Goal: Transaction & Acquisition: Book appointment/travel/reservation

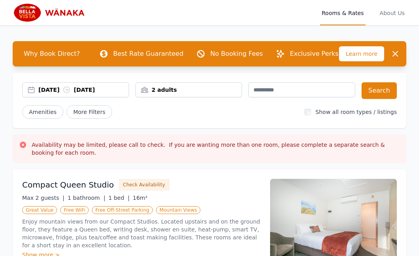
click at [72, 89] on div "[DATE] [DATE]" at bounding box center [83, 90] width 90 height 8
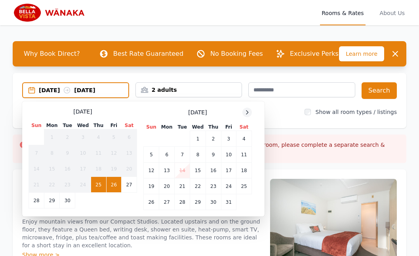
click at [247, 113] on icon at bounding box center [247, 112] width 6 height 6
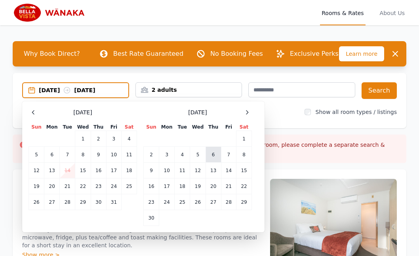
click at [213, 154] on td "6" at bounding box center [213, 155] width 15 height 16
click at [228, 155] on td "7" at bounding box center [228, 155] width 15 height 16
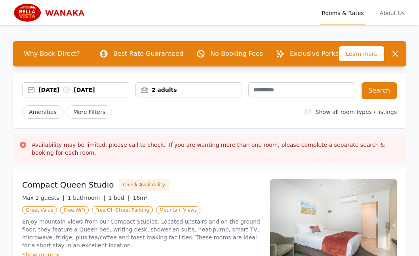
click at [168, 90] on div "2 adults" at bounding box center [189, 90] width 106 height 8
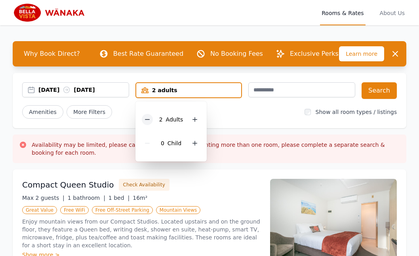
click at [149, 120] on icon at bounding box center [147, 120] width 4 height 0
click at [148, 121] on icon at bounding box center [147, 120] width 6 height 6
click at [381, 86] on button "Search" at bounding box center [379, 90] width 35 height 17
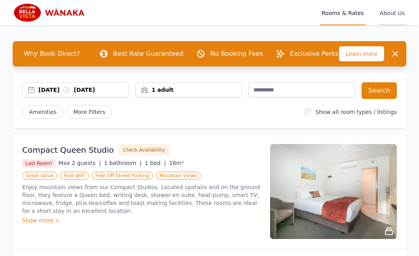
click at [387, 11] on span "About Us" at bounding box center [393, 12] width 28 height 25
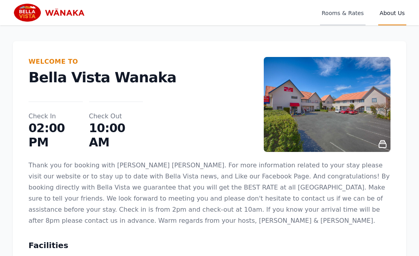
click at [339, 13] on span "Rooms & Rates" at bounding box center [342, 12] width 45 height 25
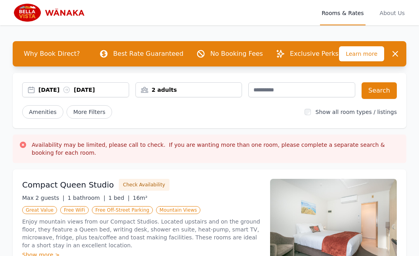
click at [68, 89] on div "[DATE] [DATE]" at bounding box center [83, 90] width 90 height 8
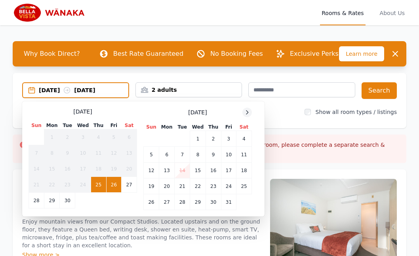
click at [247, 113] on icon at bounding box center [247, 112] width 6 height 6
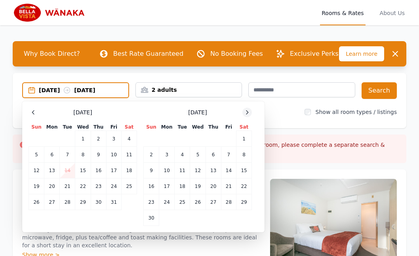
click at [247, 113] on icon at bounding box center [247, 112] width 6 height 6
click at [99, 155] on td "6" at bounding box center [98, 155] width 15 height 16
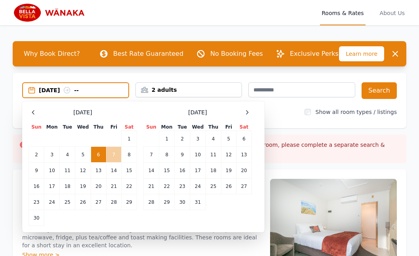
click at [113, 155] on td "7" at bounding box center [113, 155] width 15 height 16
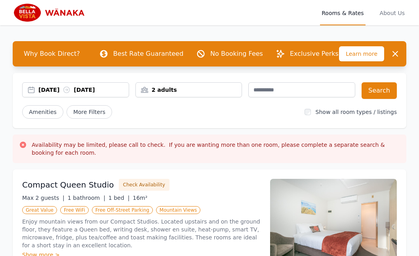
click at [165, 90] on div "2 adults" at bounding box center [189, 90] width 106 height 8
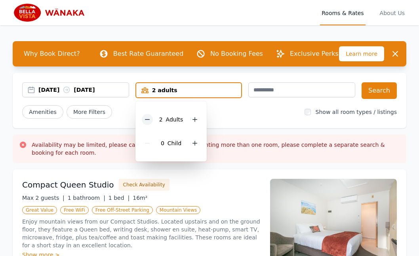
click at [147, 119] on icon at bounding box center [147, 120] width 6 height 6
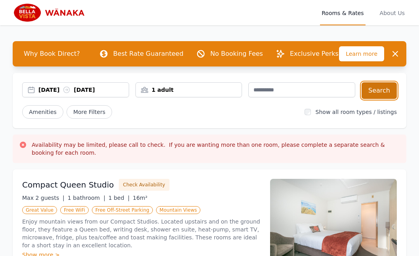
click at [381, 90] on button "Search" at bounding box center [379, 90] width 35 height 17
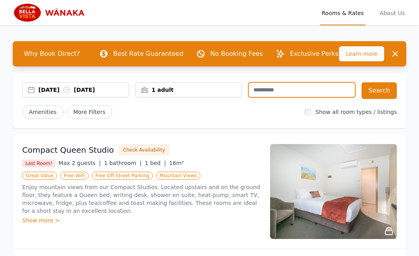
drag, startPoint x: 356, startPoint y: 88, endPoint x: 351, endPoint y: 82, distance: 8.5
click at [351, 82] on div "[DATE] [DATE] 1 adult Search Amenities More Filters Show all room types / listi…" at bounding box center [210, 100] width 394 height 55
drag, startPoint x: 346, startPoint y: 79, endPoint x: 356, endPoint y: 78, distance: 10.3
click at [359, 77] on div "[DATE] [DATE] 1 adult Search Amenities More Filters Show all room types / listi…" at bounding box center [210, 100] width 394 height 55
